Goal: Information Seeking & Learning: Learn about a topic

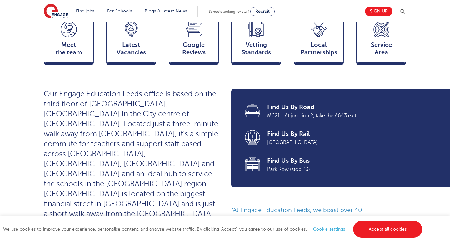
scroll to position [198, 0]
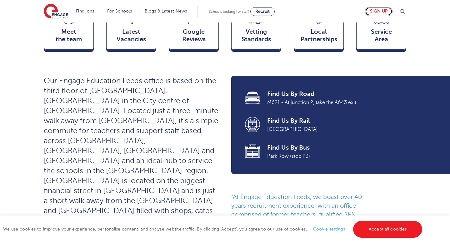
click at [379, 12] on link "Sign up" at bounding box center [379, 11] width 28 height 9
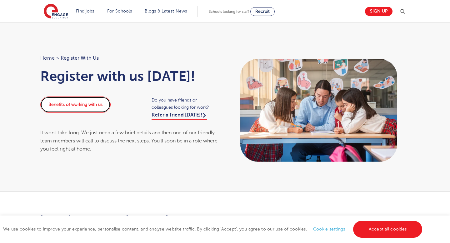
click at [104, 107] on link "Benefits of working with us" at bounding box center [75, 105] width 70 height 16
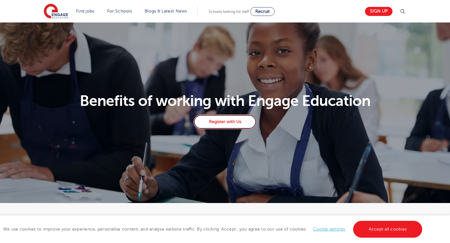
click at [213, 127] on link "Register with Us" at bounding box center [224, 121] width 63 height 15
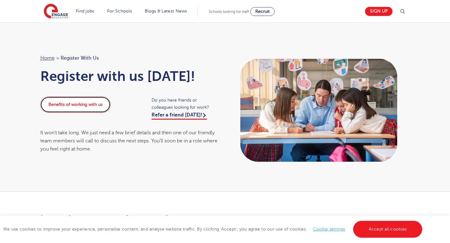
click at [81, 106] on link "Benefits of working with us" at bounding box center [75, 105] width 70 height 16
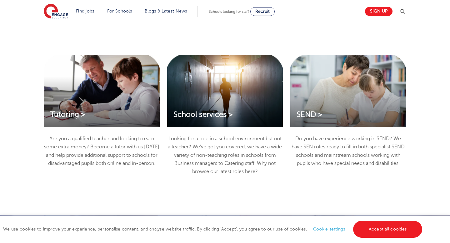
scroll to position [837, 0]
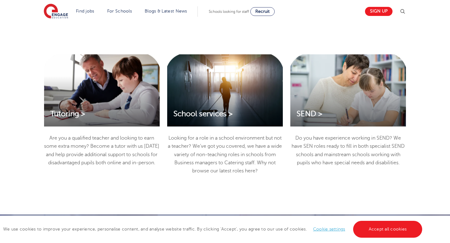
click at [85, 107] on div "Tutoring >" at bounding box center [102, 90] width 116 height 72
click at [61, 111] on span "Tutoring >" at bounding box center [67, 114] width 35 height 8
